Goal: Complete application form

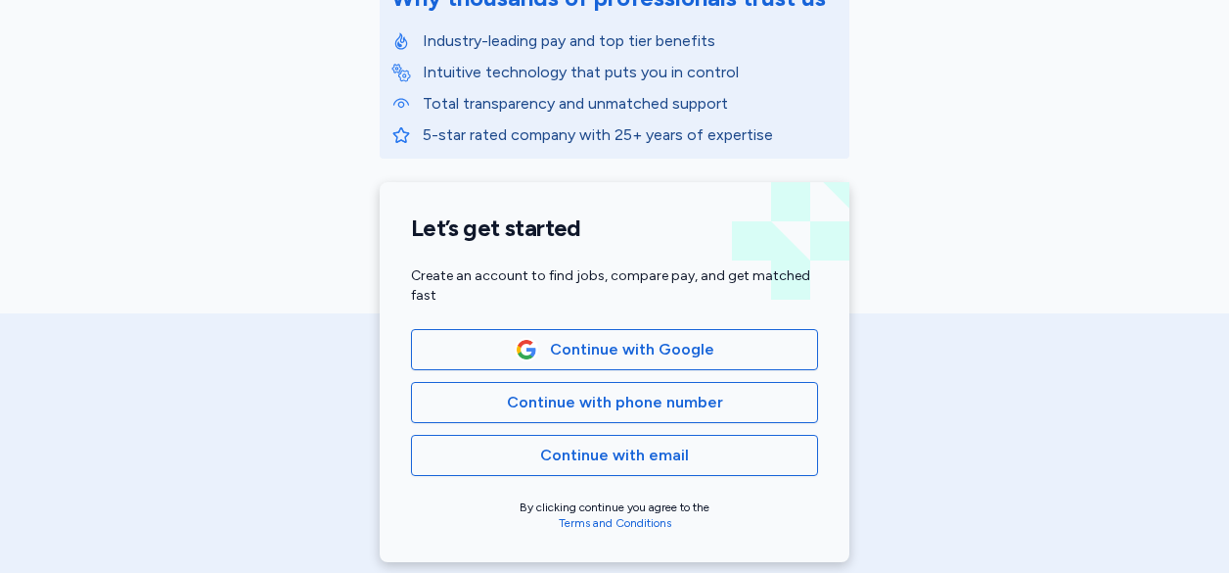
scroll to position [312, 0]
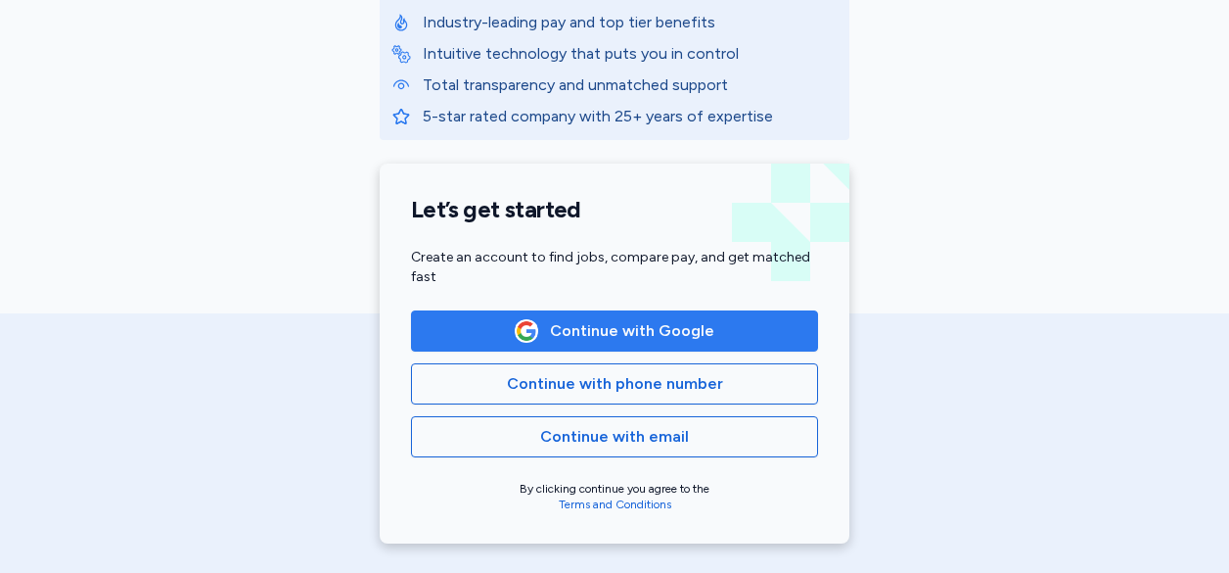
click at [717, 342] on span "Continue with Google" at bounding box center [615, 330] width 374 height 23
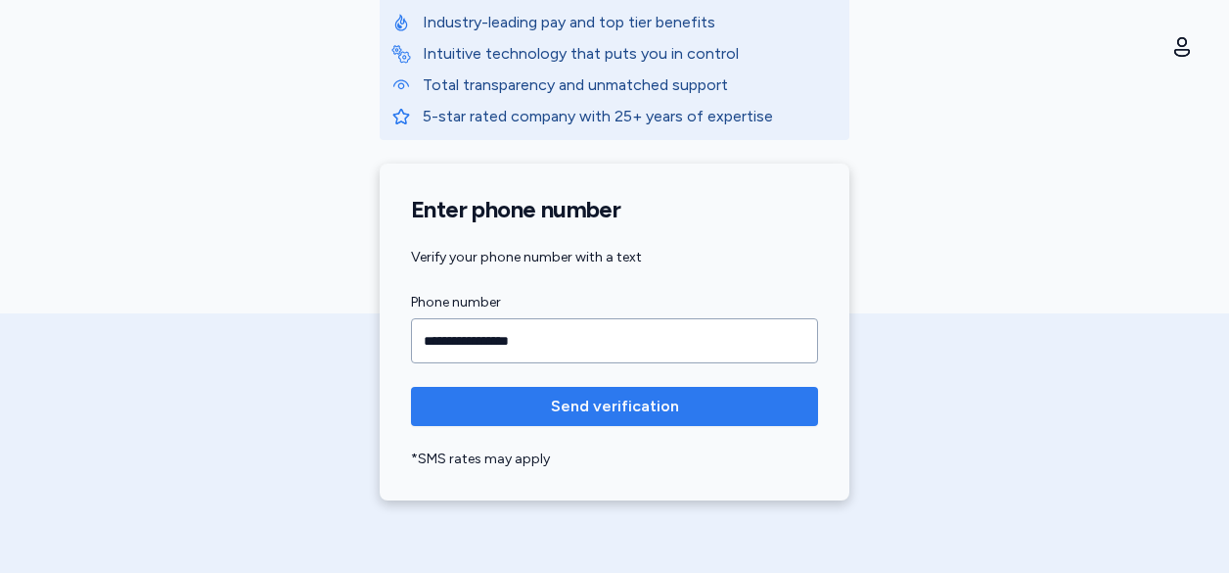
type input "**********"
click at [673, 398] on span "Send verification" at bounding box center [615, 405] width 376 height 23
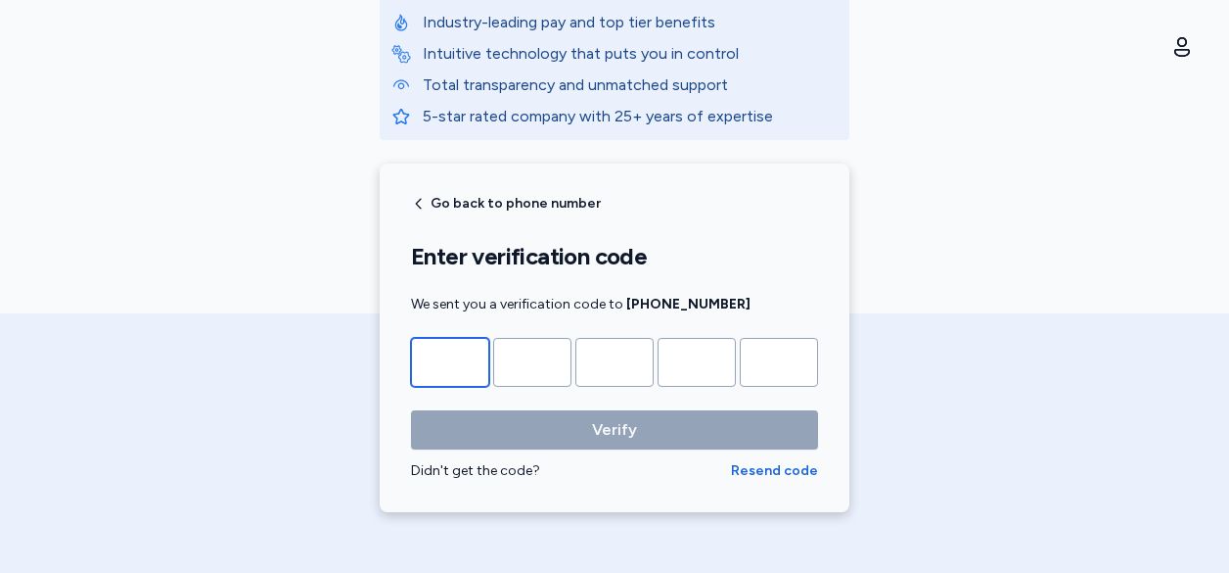
type input "*"
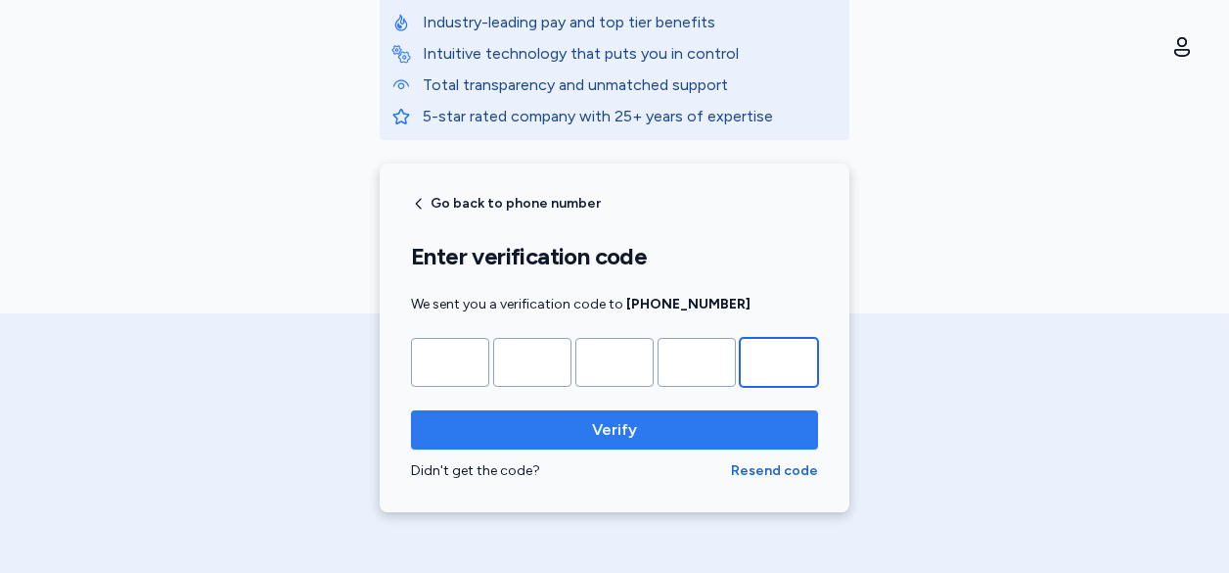
type input "*"
click at [539, 434] on span "Verify" at bounding box center [615, 429] width 376 height 23
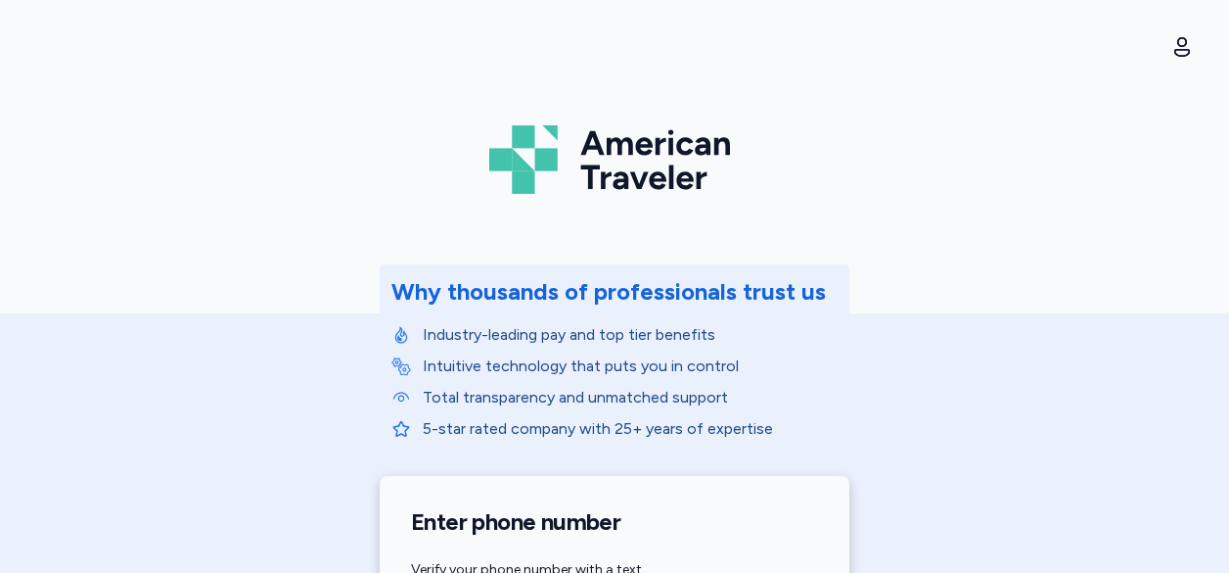
scroll to position [367, 0]
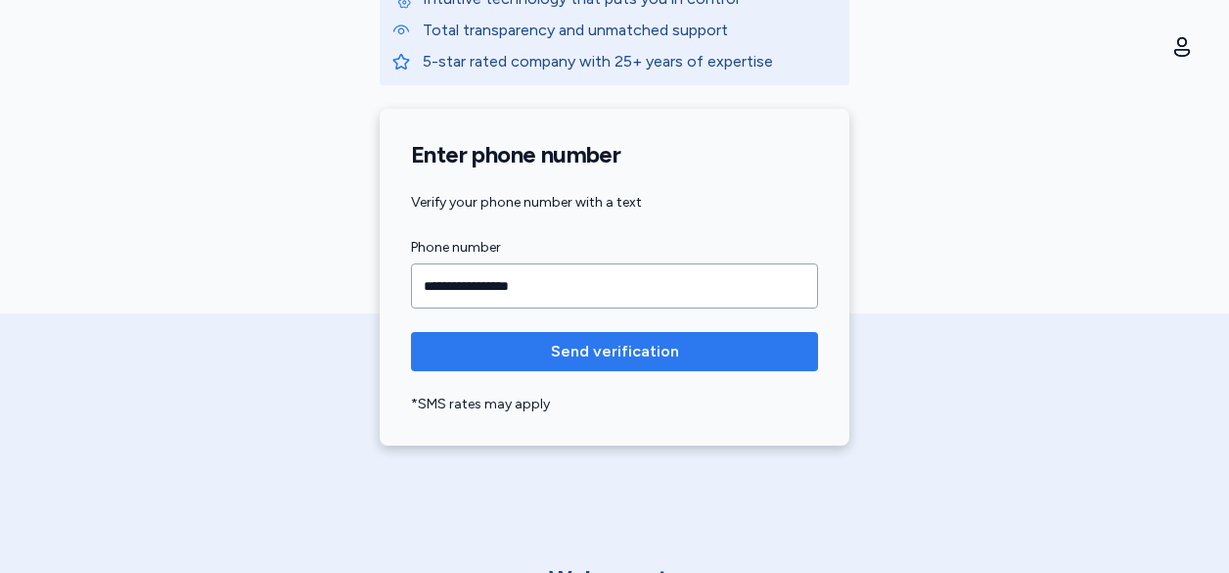
type input "**********"
click at [613, 337] on button "Send verification" at bounding box center [614, 351] width 407 height 39
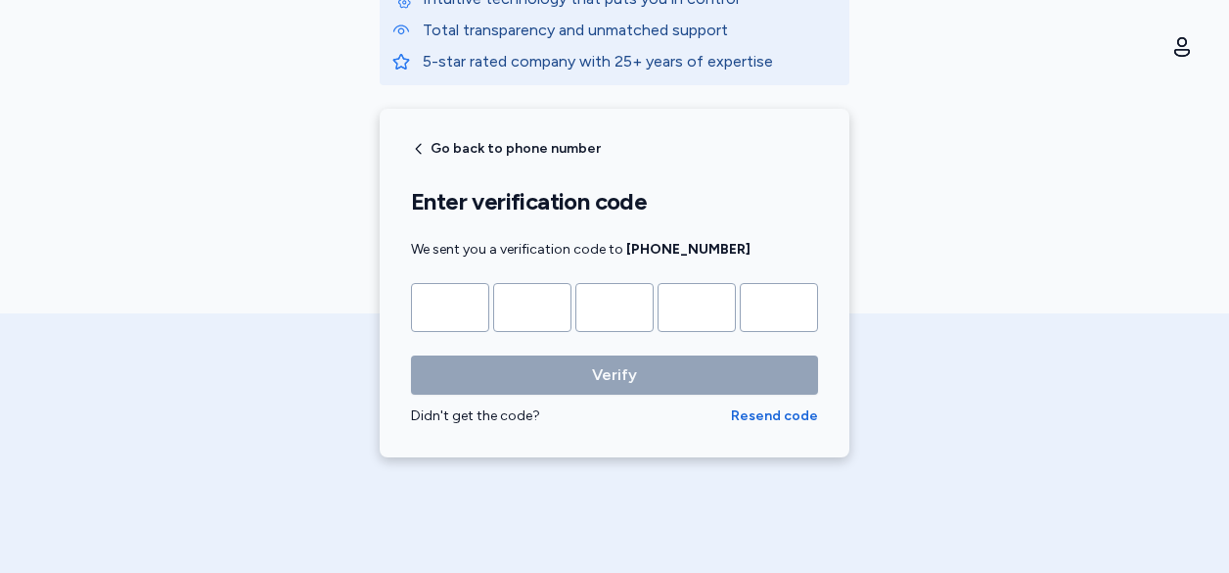
type input "*"
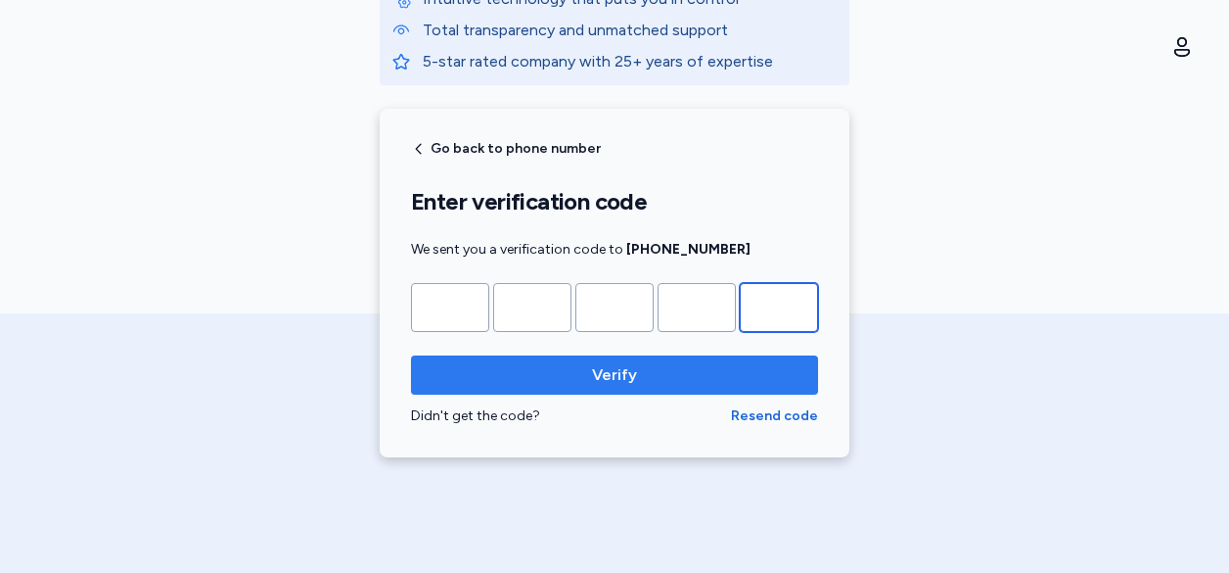
type input "*"
click at [614, 371] on span "Verify" at bounding box center [614, 374] width 45 height 23
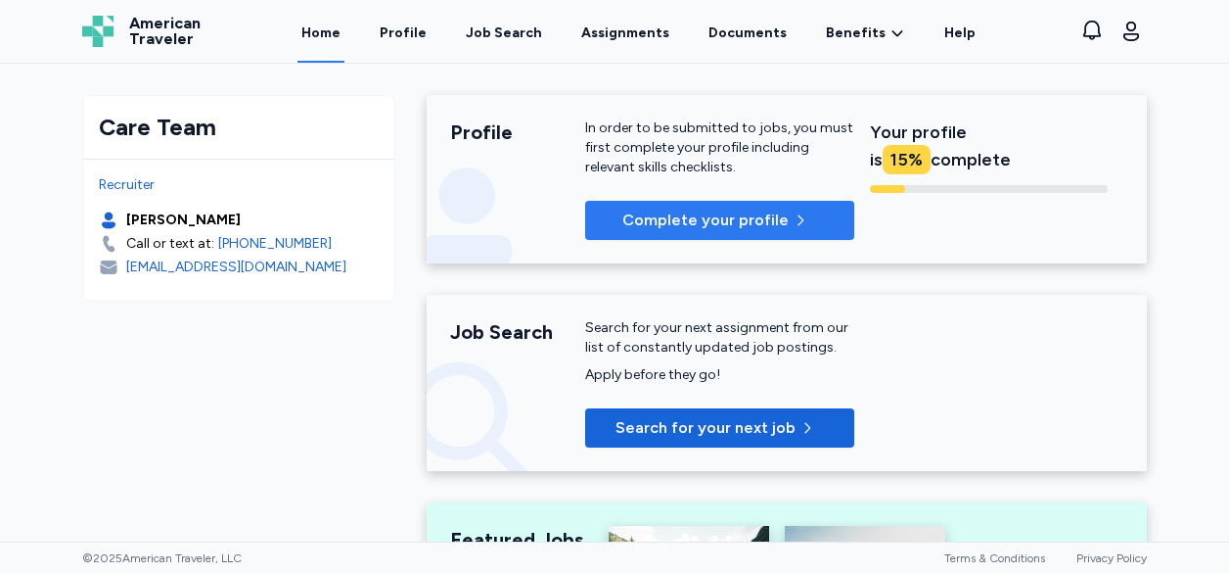
click at [801, 216] on span "button" at bounding box center [804, 220] width 23 height 16
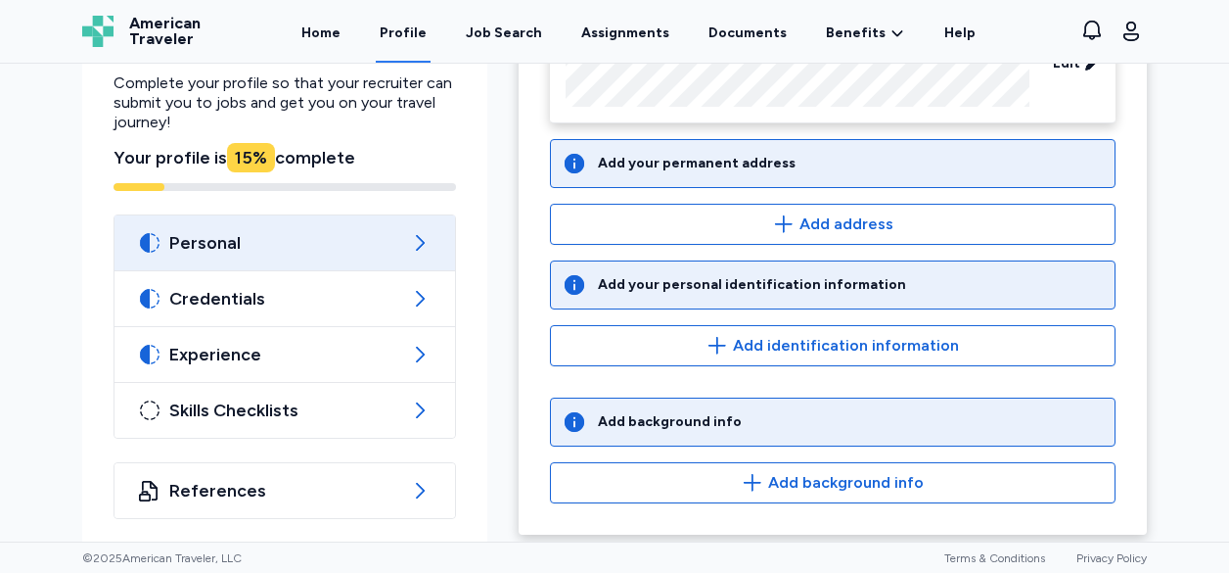
scroll to position [268, 0]
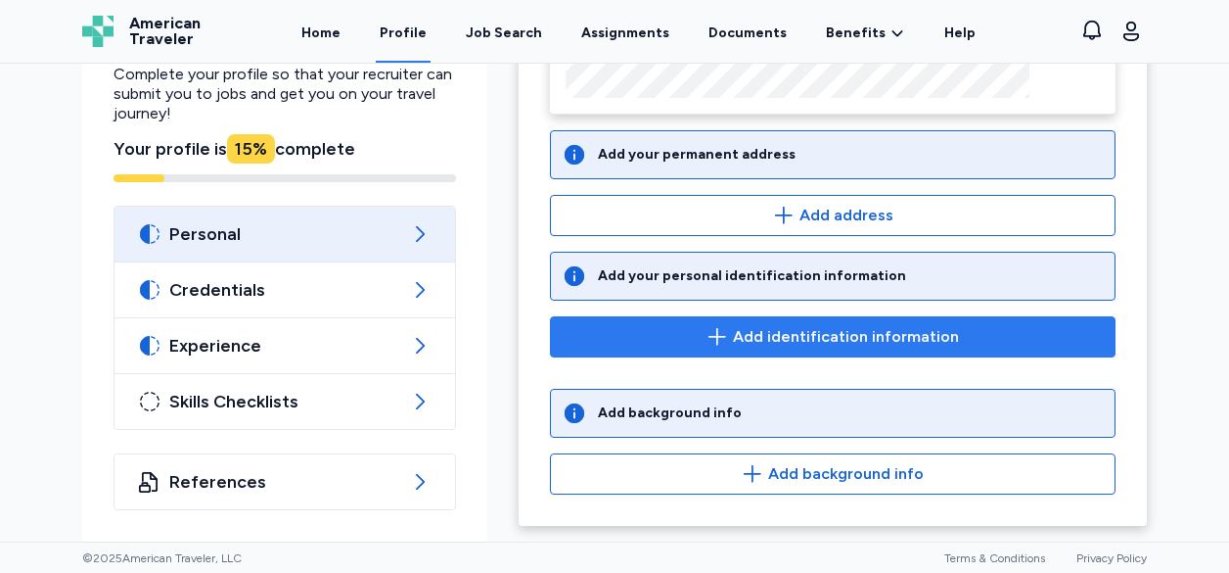
click at [860, 348] on button "Add identification information" at bounding box center [833, 336] width 566 height 41
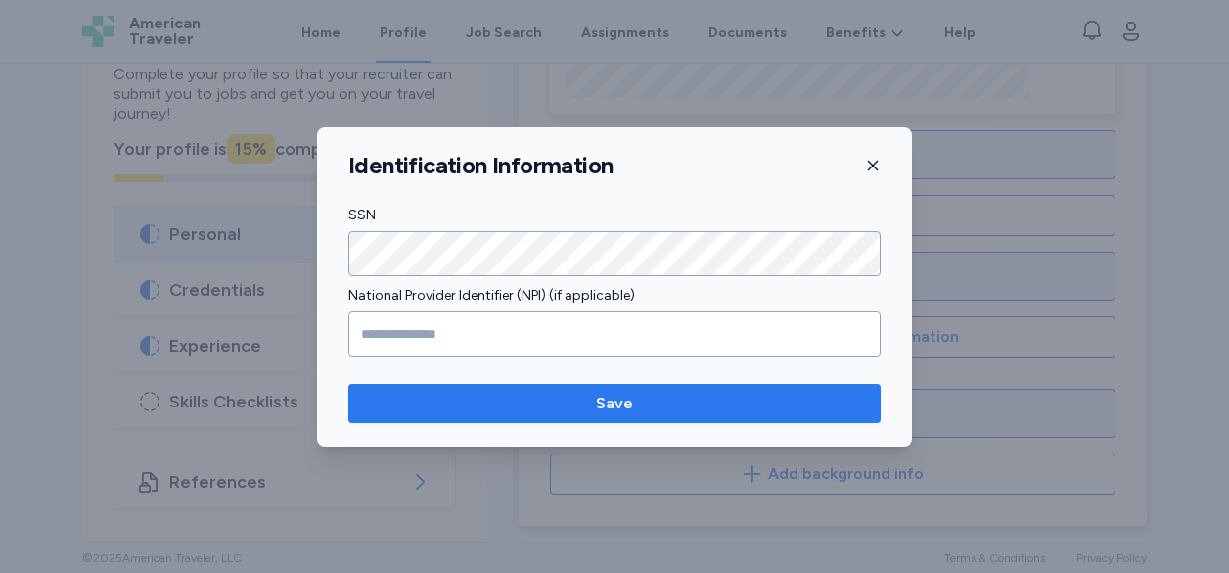
click at [637, 403] on span "Save" at bounding box center [614, 402] width 501 height 23
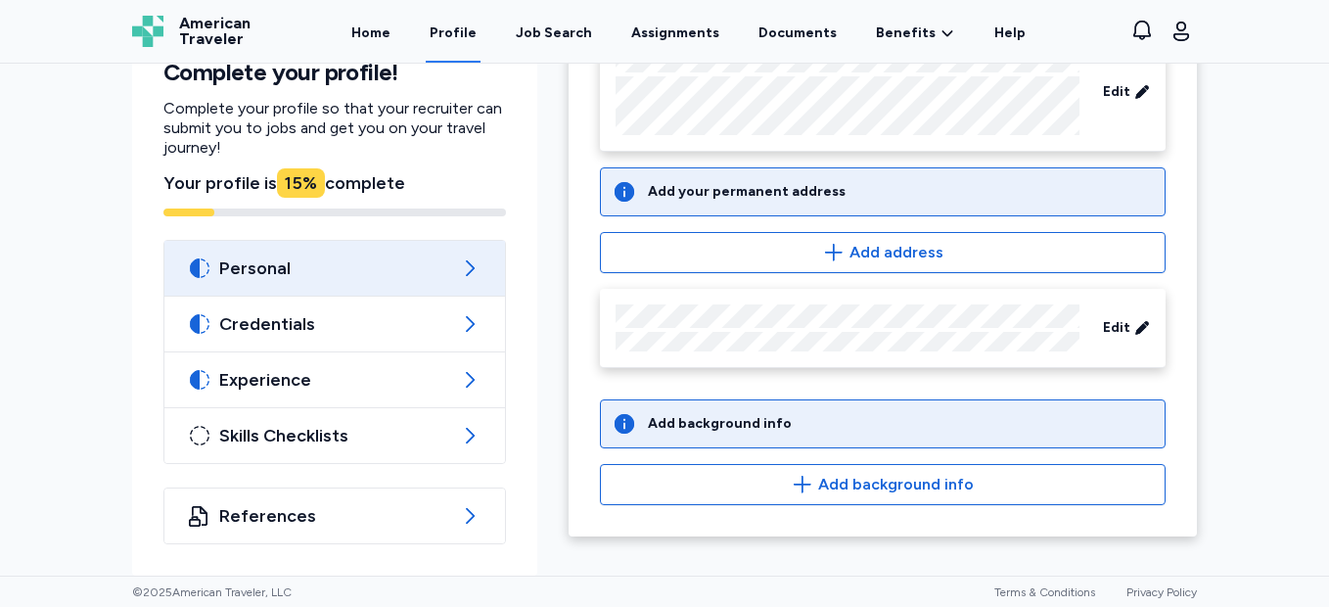
scroll to position [231, 0]
